Goal: Information Seeking & Learning: Learn about a topic

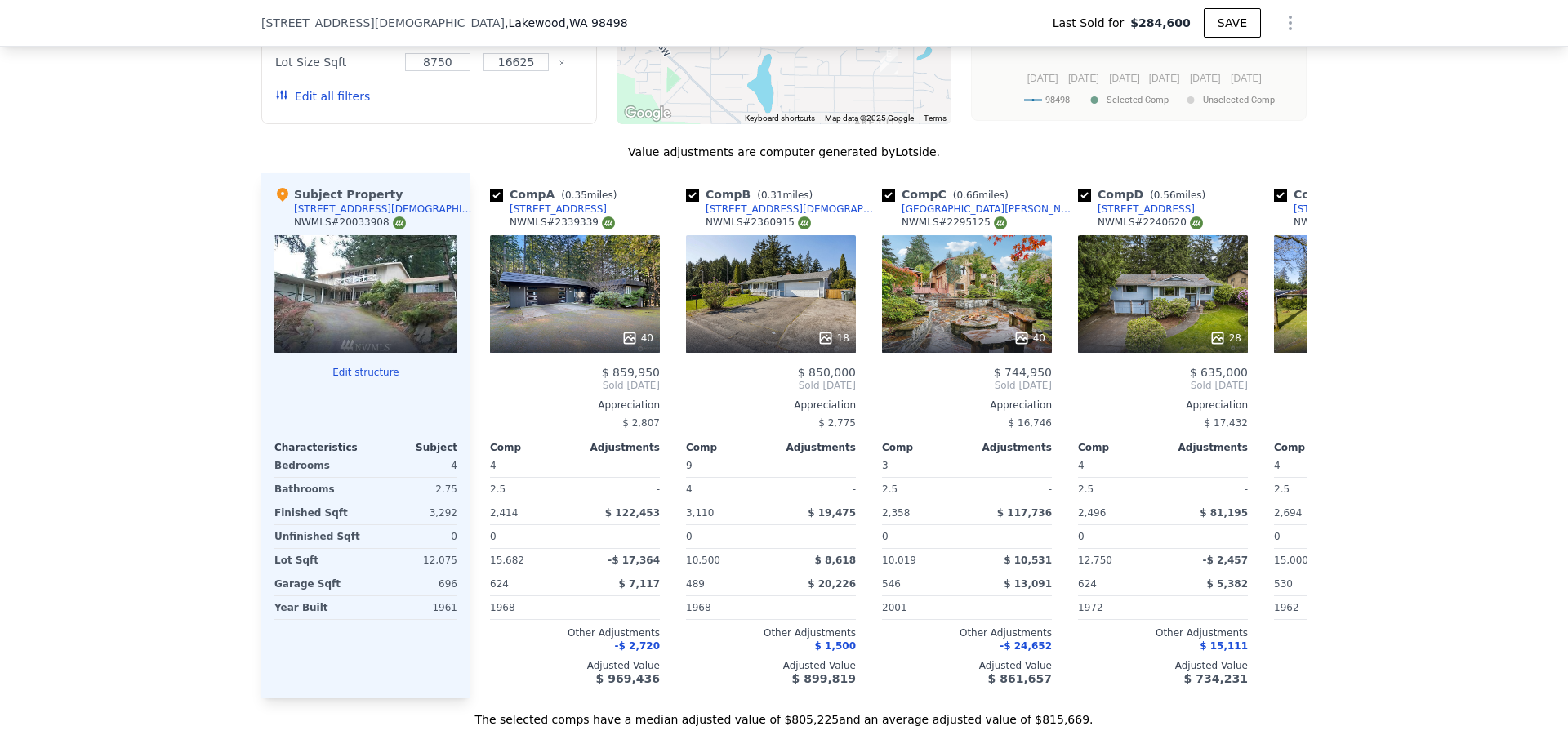
scroll to position [1709, 0]
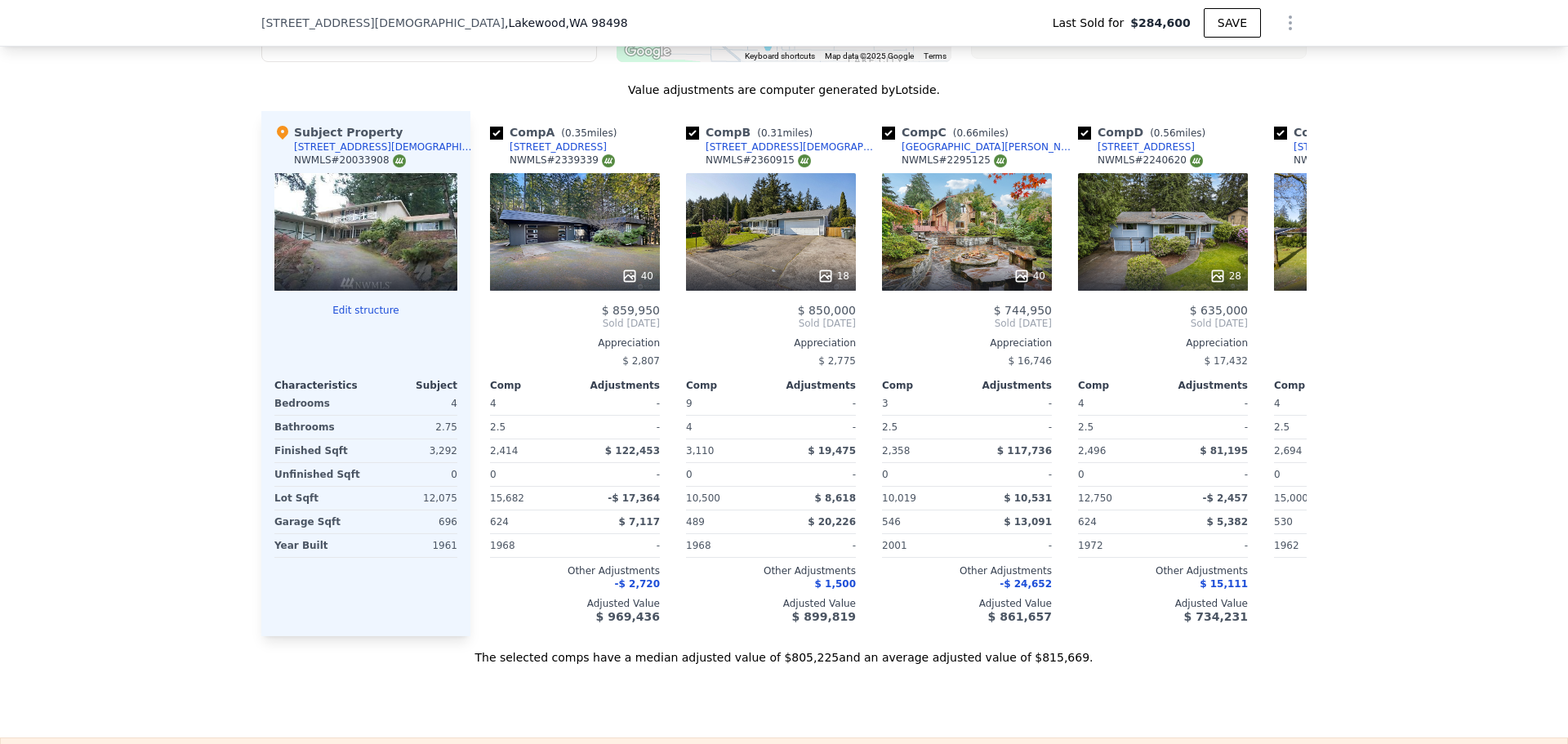
click at [169, 463] on div "We found 12 sales that match your search Listings provided by NWMLS Filters Map…" at bounding box center [784, 197] width 1568 height 936
type input "$ 849,000"
type input "$ 490,582"
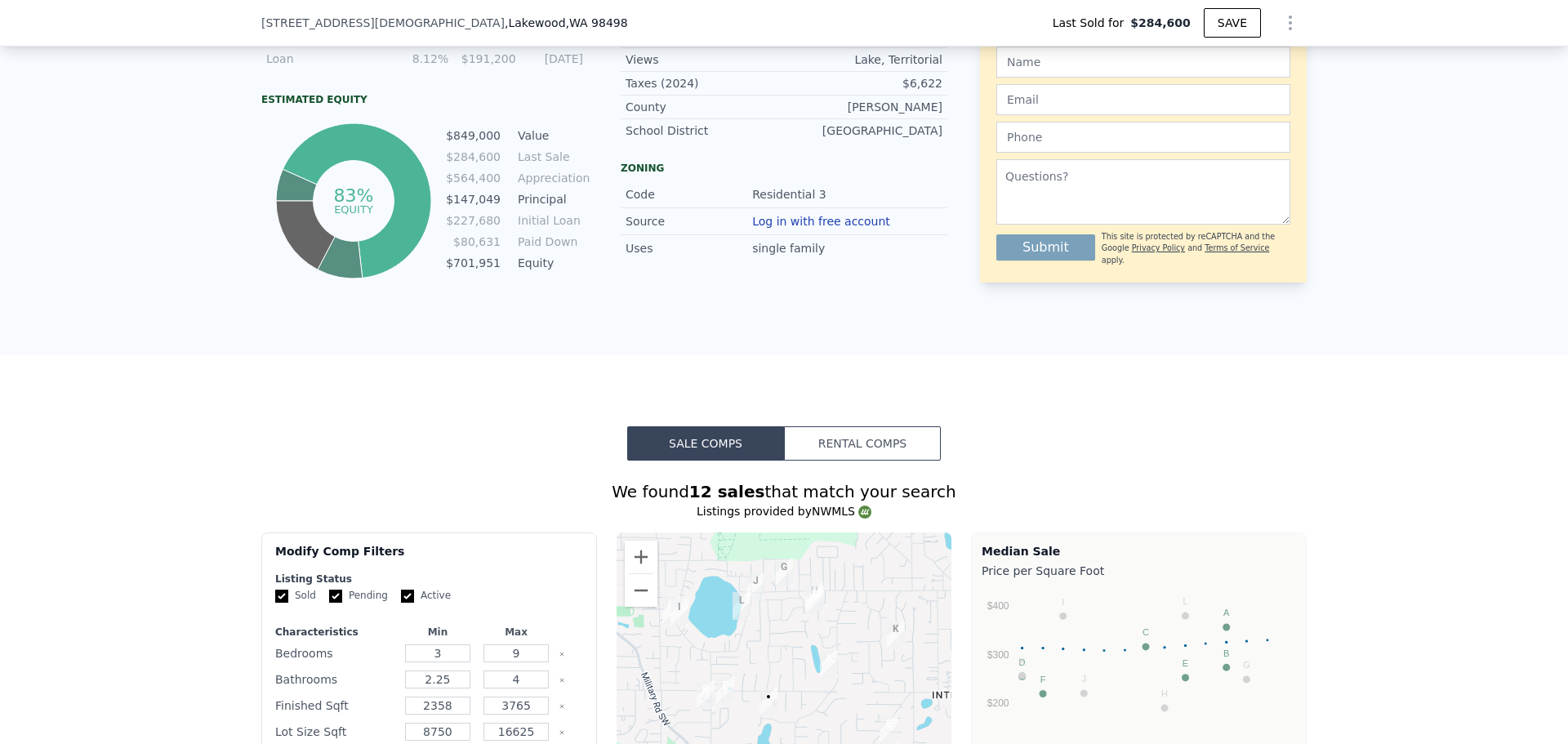
scroll to position [811, 0]
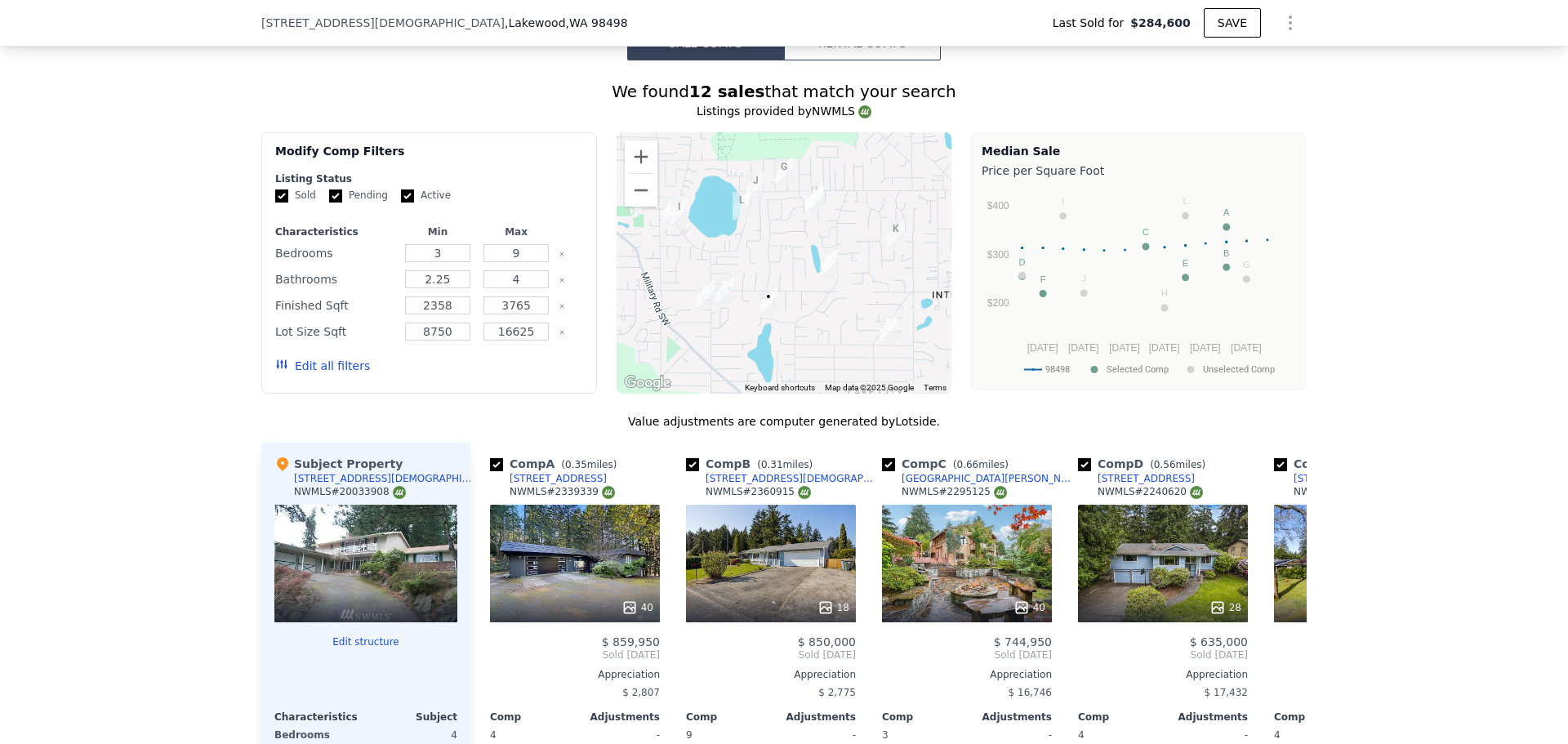
scroll to position [1545, 0]
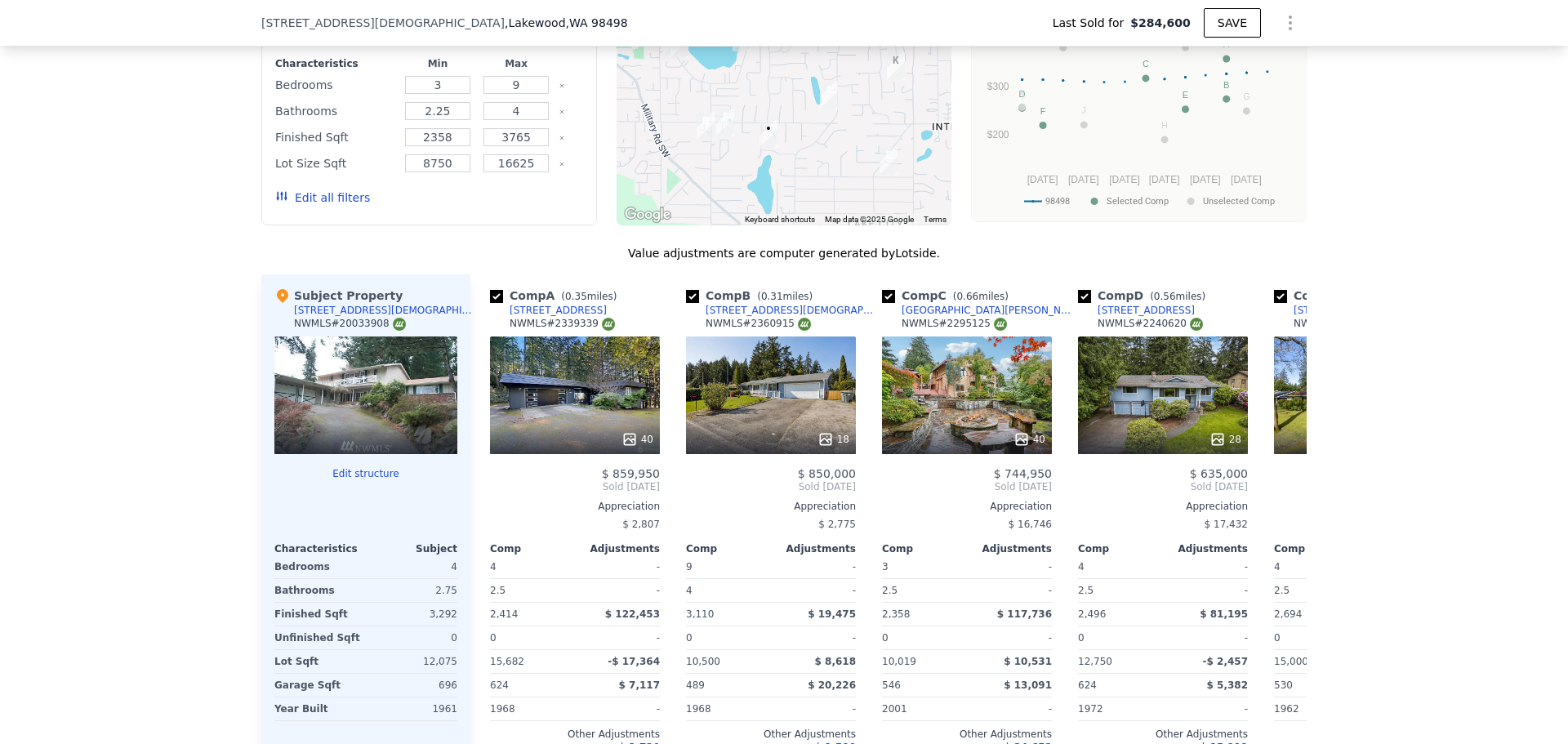
type input "$ 849,000"
type input "$ 490,582"
